Goal: Register for event/course

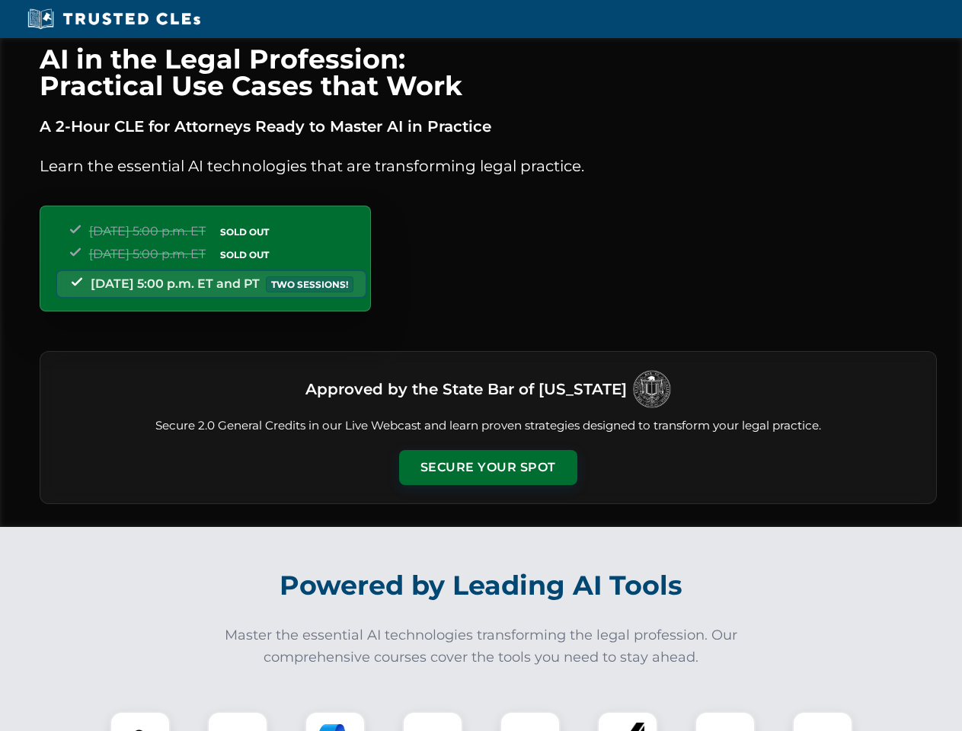
click at [487, 468] on button "Secure Your Spot" at bounding box center [488, 467] width 178 height 35
click at [140, 721] on img at bounding box center [140, 742] width 44 height 44
click at [238, 721] on div at bounding box center [237, 741] width 61 height 61
